Goal: Task Accomplishment & Management: Manage account settings

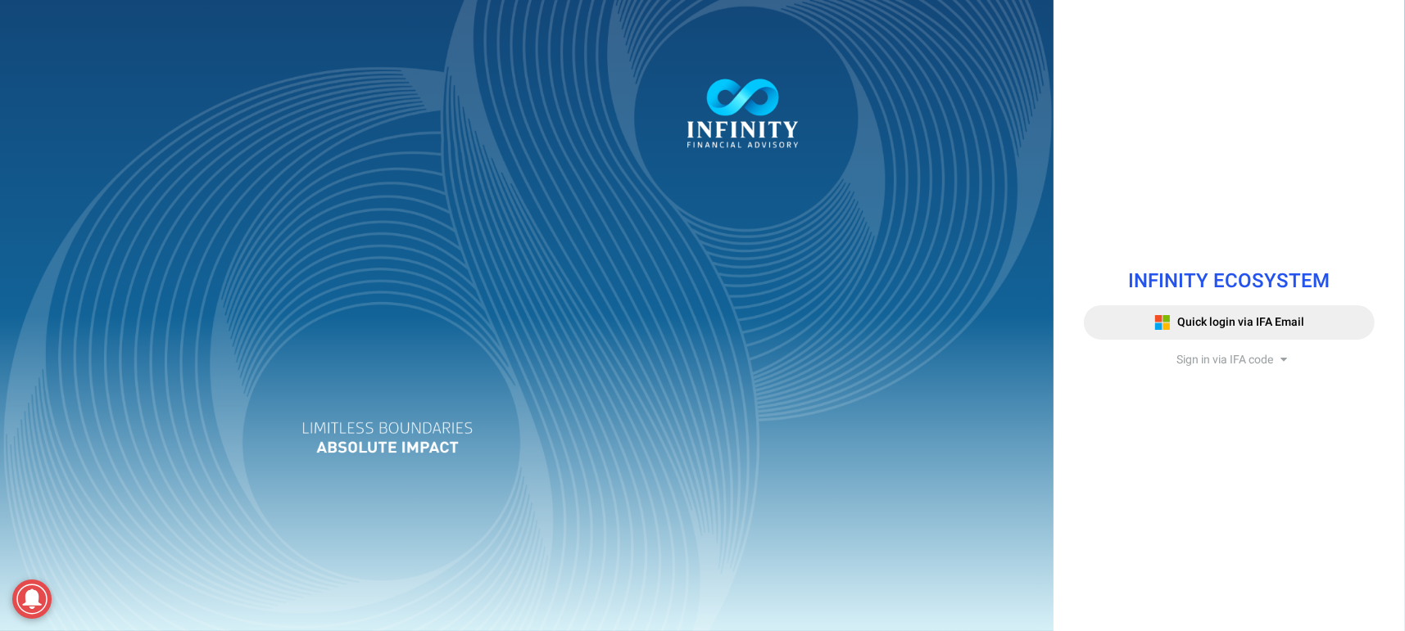
click at [1256, 361] on span "Sign in via IFA code" at bounding box center [1224, 359] width 97 height 17
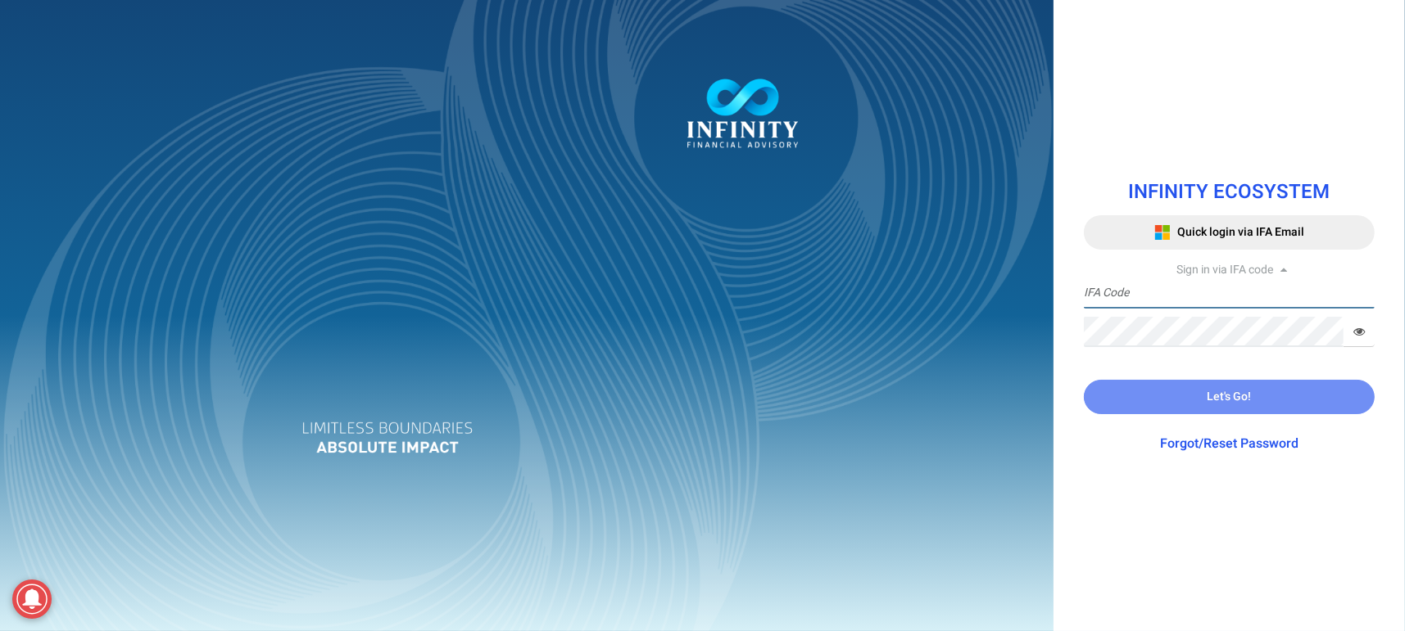
click at [1173, 294] on input "text" at bounding box center [1229, 293] width 291 height 30
type input "IFA0238"
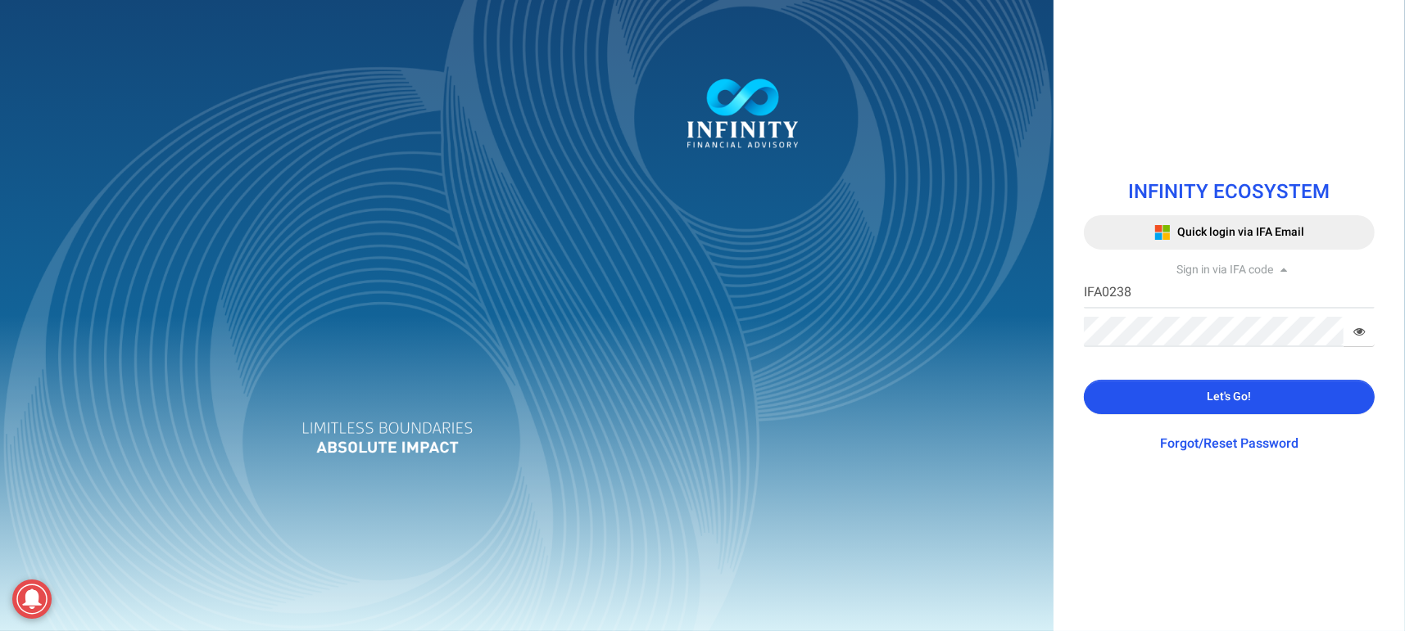
click at [1208, 386] on button "Let's Go!" at bounding box center [1229, 397] width 291 height 34
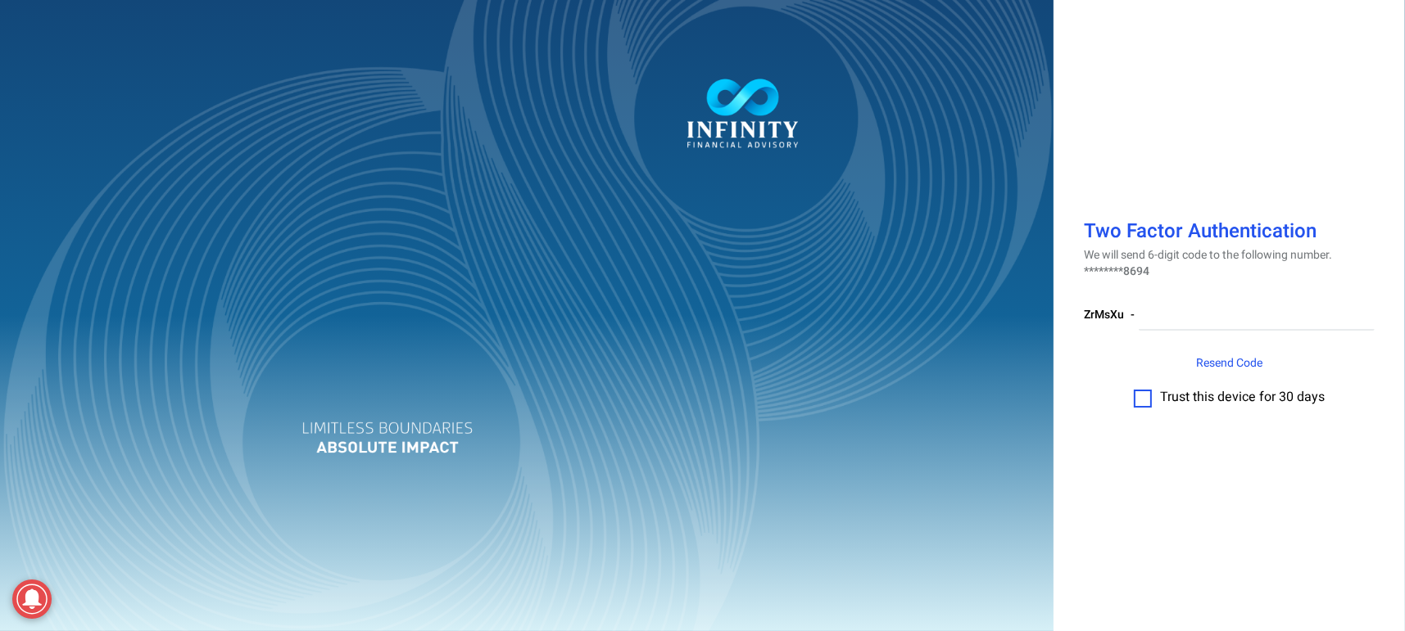
click at [1143, 397] on label at bounding box center [1142, 399] width 18 height 18
click at [1143, 393] on input "checkbox" at bounding box center [1143, 393] width 0 height 0
click at [1180, 310] on input "number" at bounding box center [1256, 316] width 236 height 30
paste input "036893"
type input "036893"
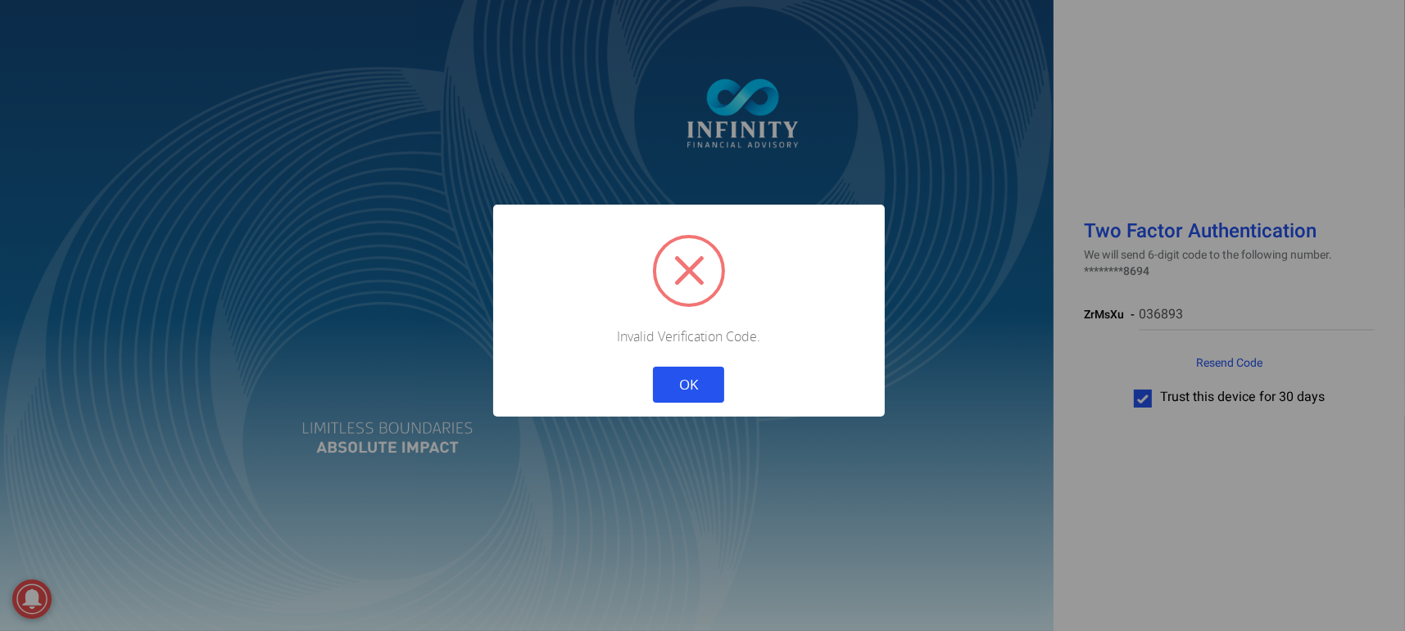
click at [678, 385] on button "OK" at bounding box center [688, 385] width 71 height 36
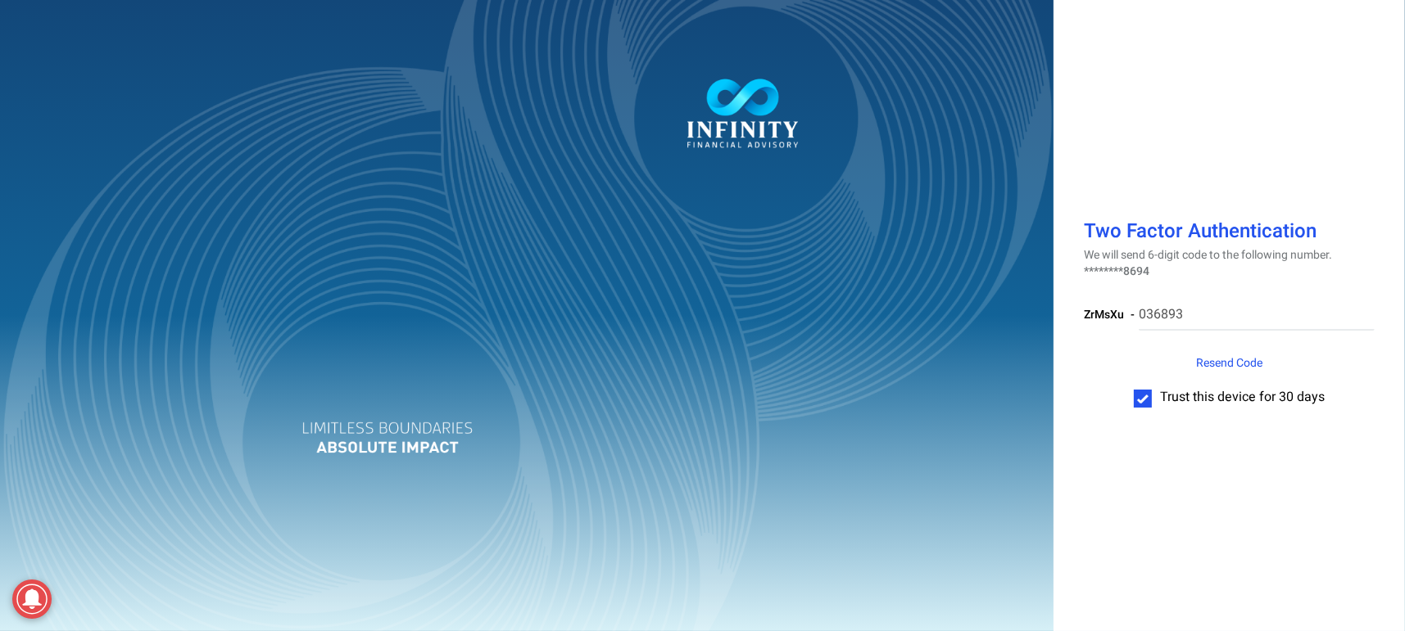
click at [1230, 355] on span "Resend Code" at bounding box center [1229, 363] width 66 height 17
click at [1198, 309] on input "number" at bounding box center [1254, 316] width 242 height 30
paste input "093952"
type input "093952"
